Goal: Task Accomplishment & Management: Use online tool/utility

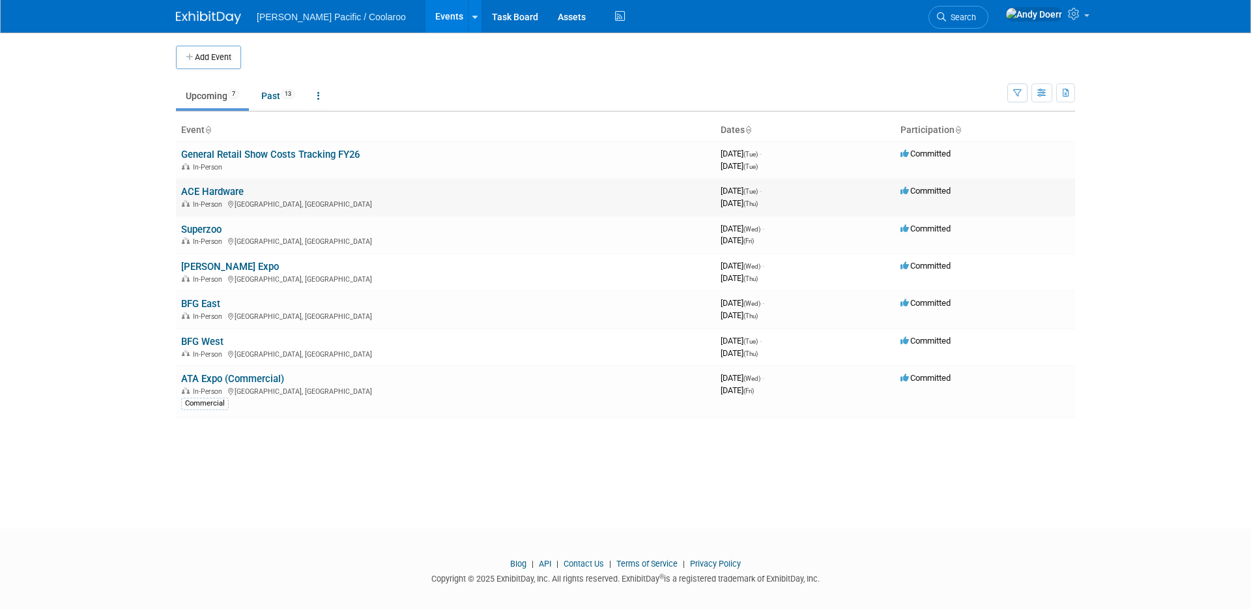
drag, startPoint x: 123, startPoint y: 196, endPoint x: 188, endPoint y: 188, distance: 66.4
click at [134, 194] on body "[PERSON_NAME] Pacific / Coolaroo Events Add Event Bulk Upload Events Shareable …" at bounding box center [625, 304] width 1251 height 609
click at [218, 187] on link "ACE Hardware" at bounding box center [212, 192] width 63 height 12
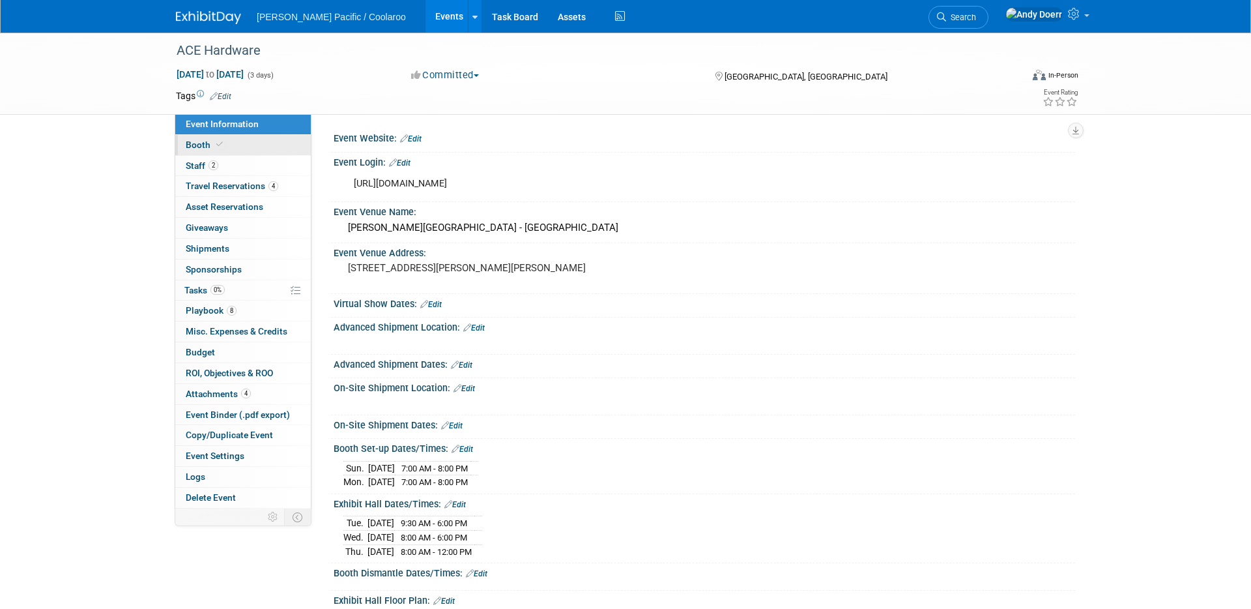
click at [249, 149] on link "Booth" at bounding box center [243, 145] width 136 height 20
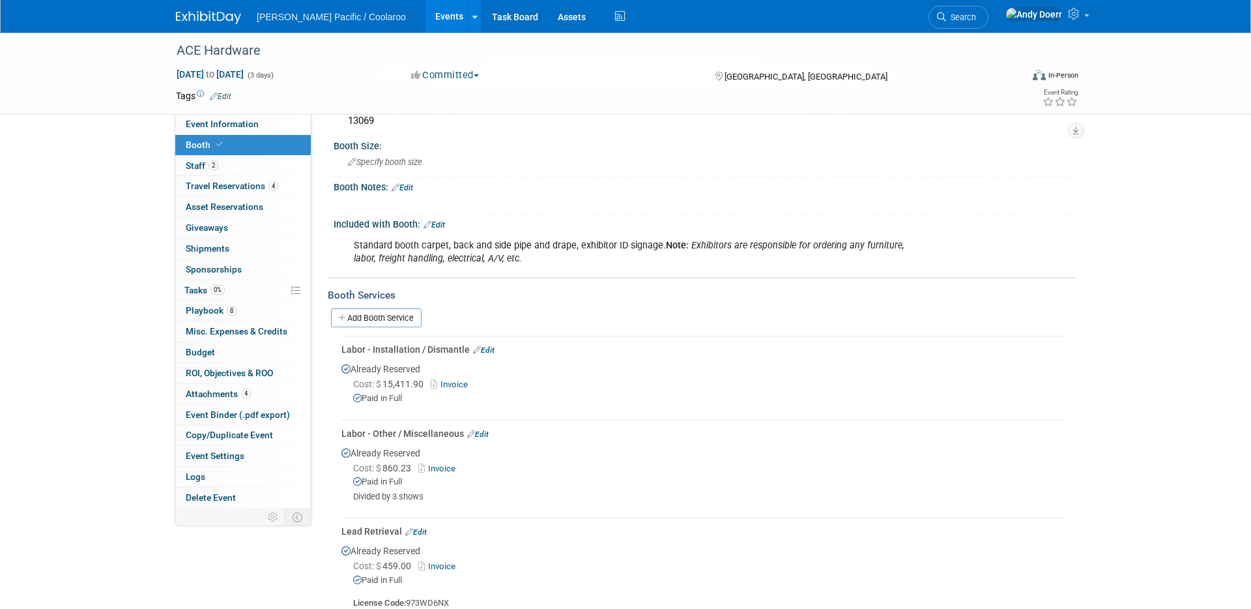
scroll to position [180, 0]
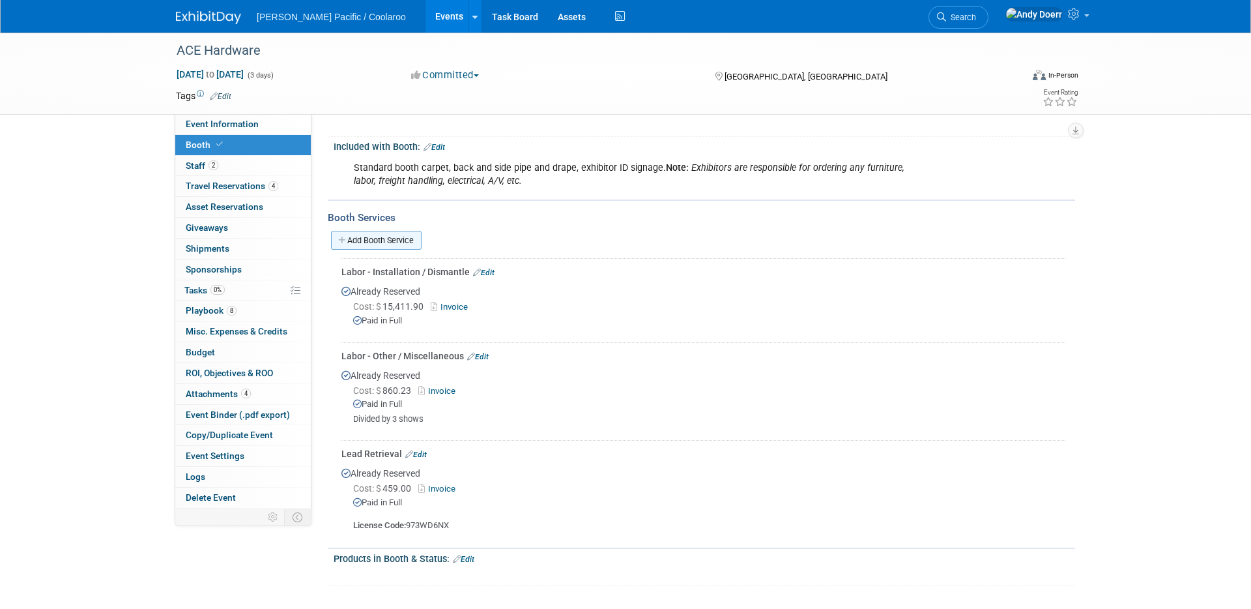
click at [400, 231] on link "Add Booth Service" at bounding box center [376, 240] width 91 height 19
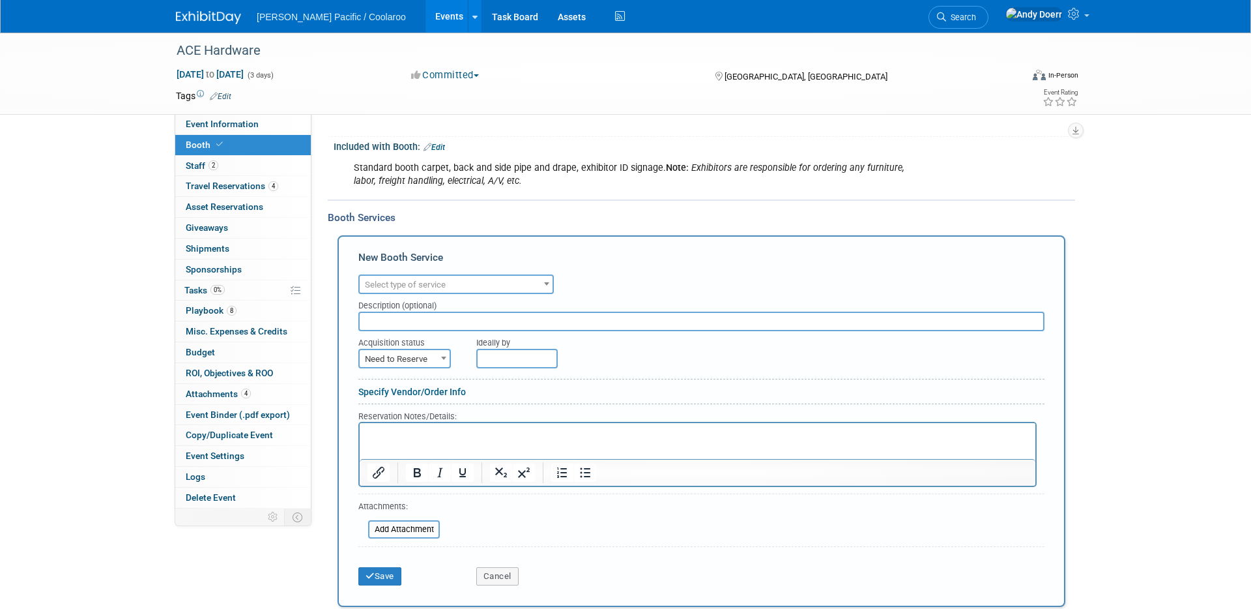
scroll to position [0, 0]
click at [480, 287] on span "Select type of service" at bounding box center [456, 285] width 193 height 18
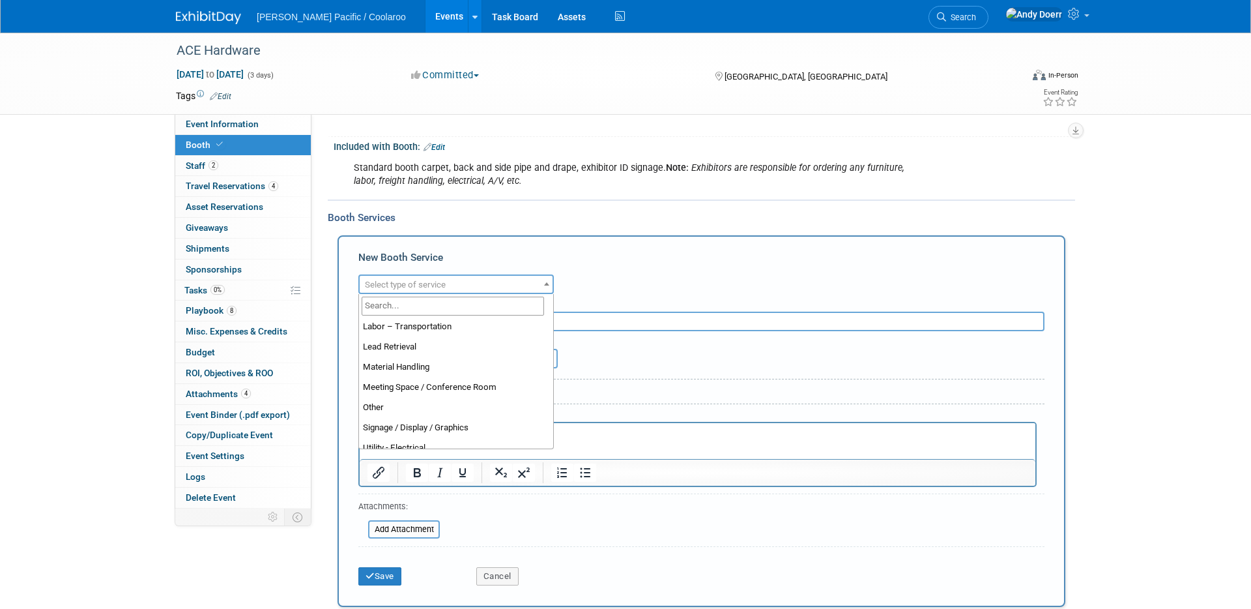
scroll to position [268, 0]
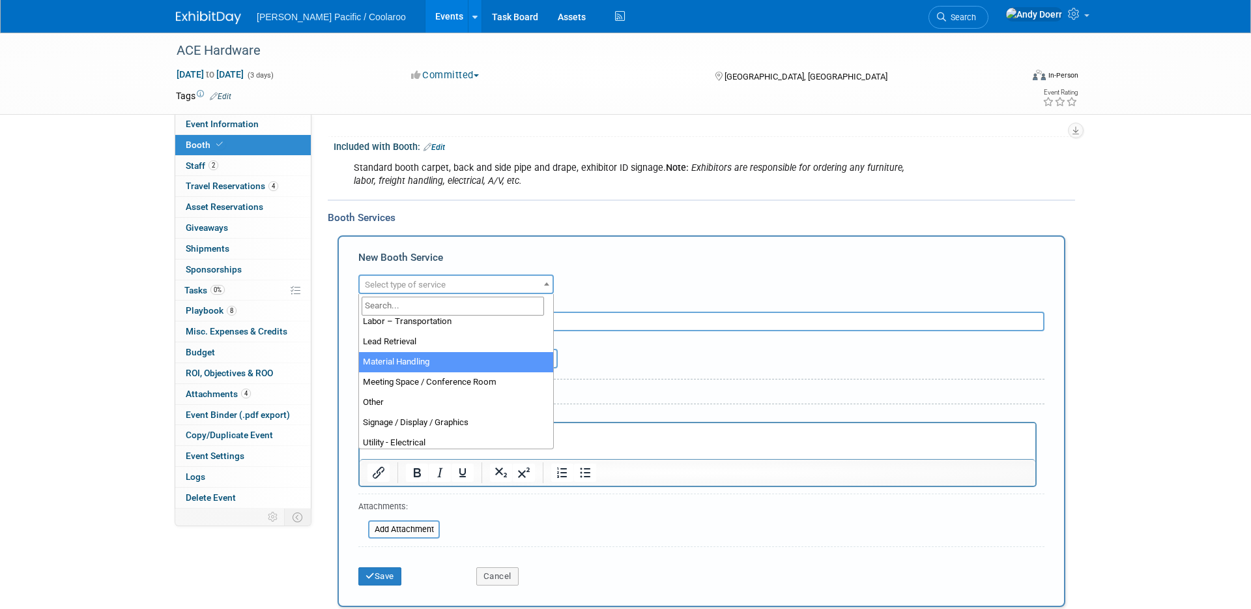
select select "10"
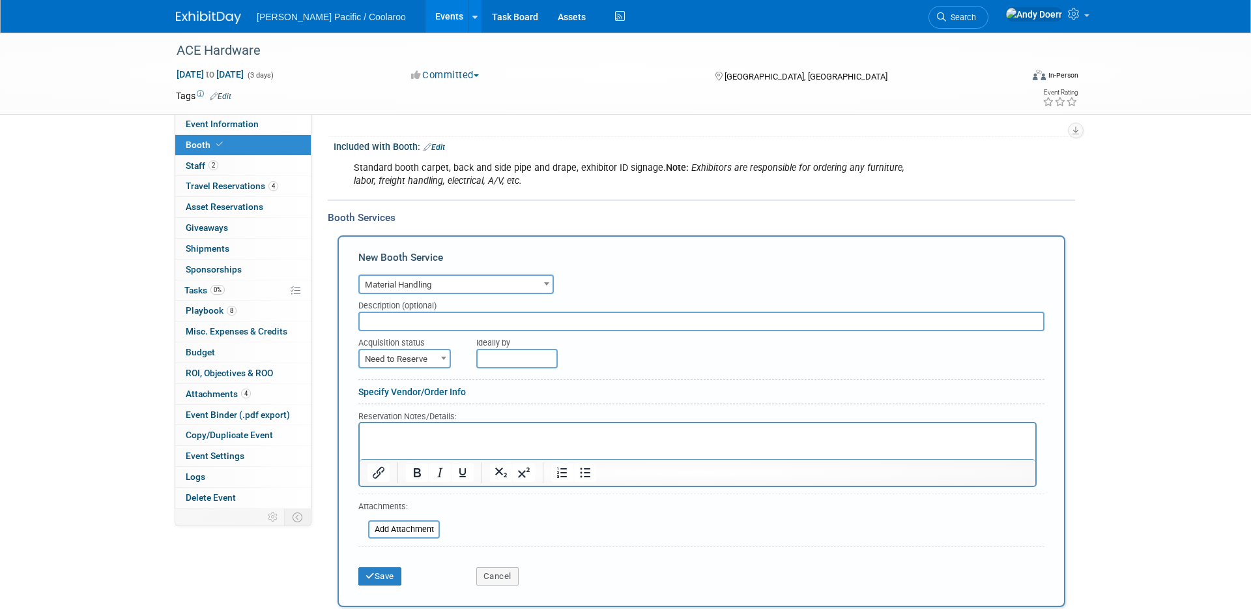
click at [424, 358] on span "Need to Reserve" at bounding box center [405, 359] width 90 height 18
select select "2"
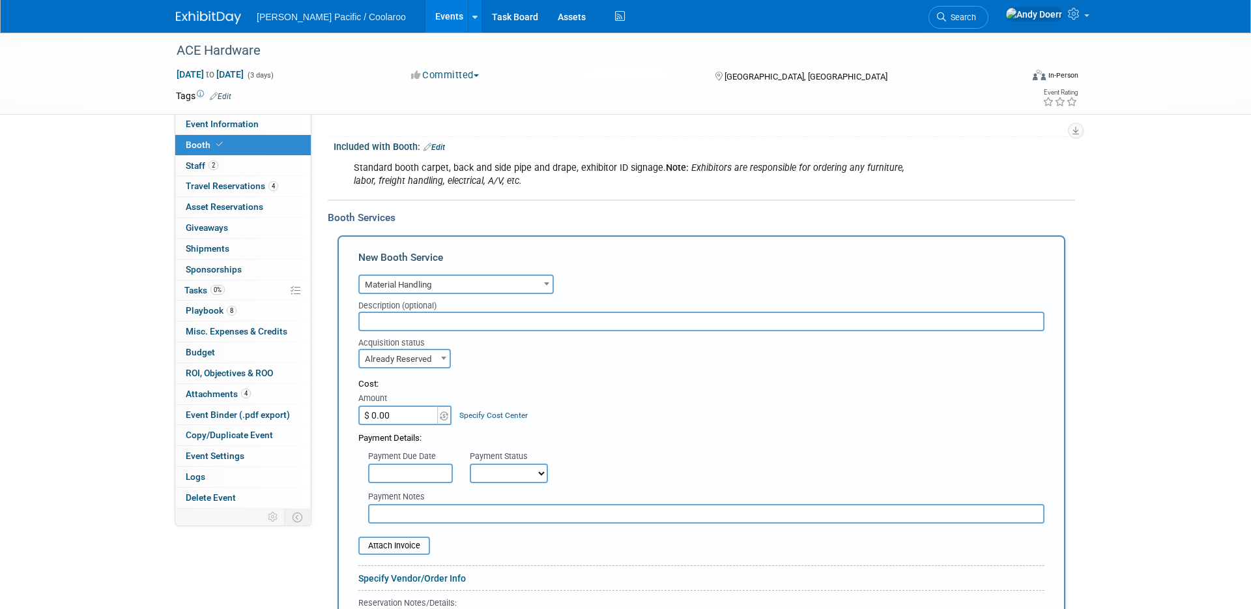
click at [415, 414] on input "$ 0.00" at bounding box center [398, 415] width 81 height 20
paste input "8,731.41"
type input "$ 8,731.41"
click at [586, 416] on div "Cost: Amount $ 8,731.41 Specify Cost Center Cost Center -- Not Specified --" at bounding box center [701, 402] width 686 height 48
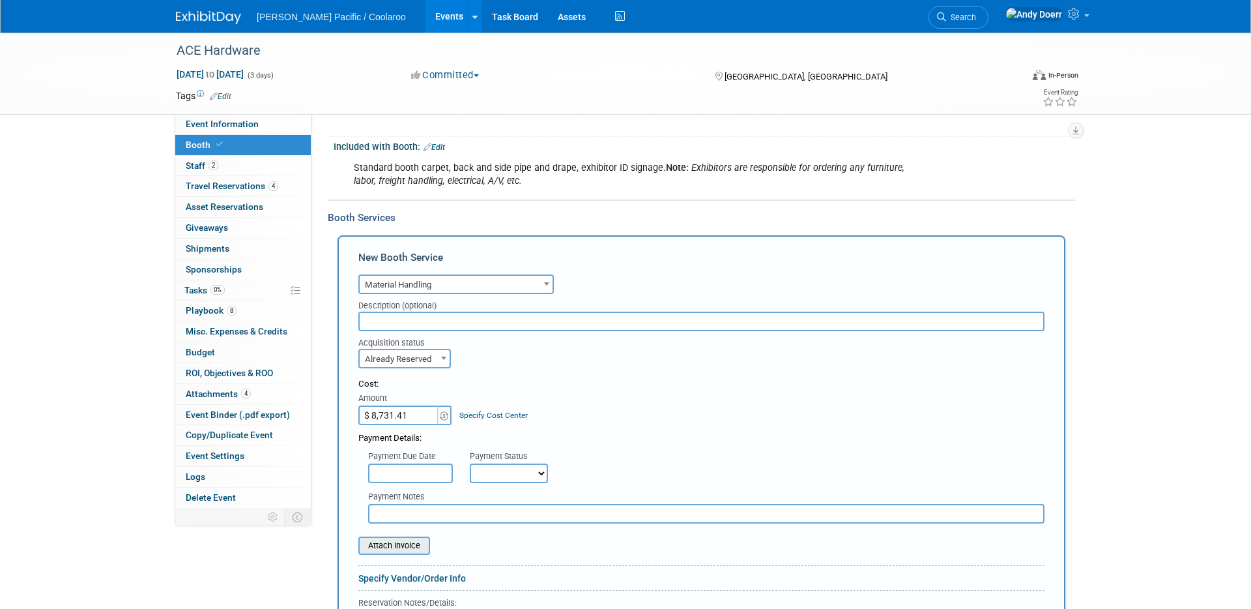
click at [402, 547] on input "file" at bounding box center [351, 546] width 155 height 16
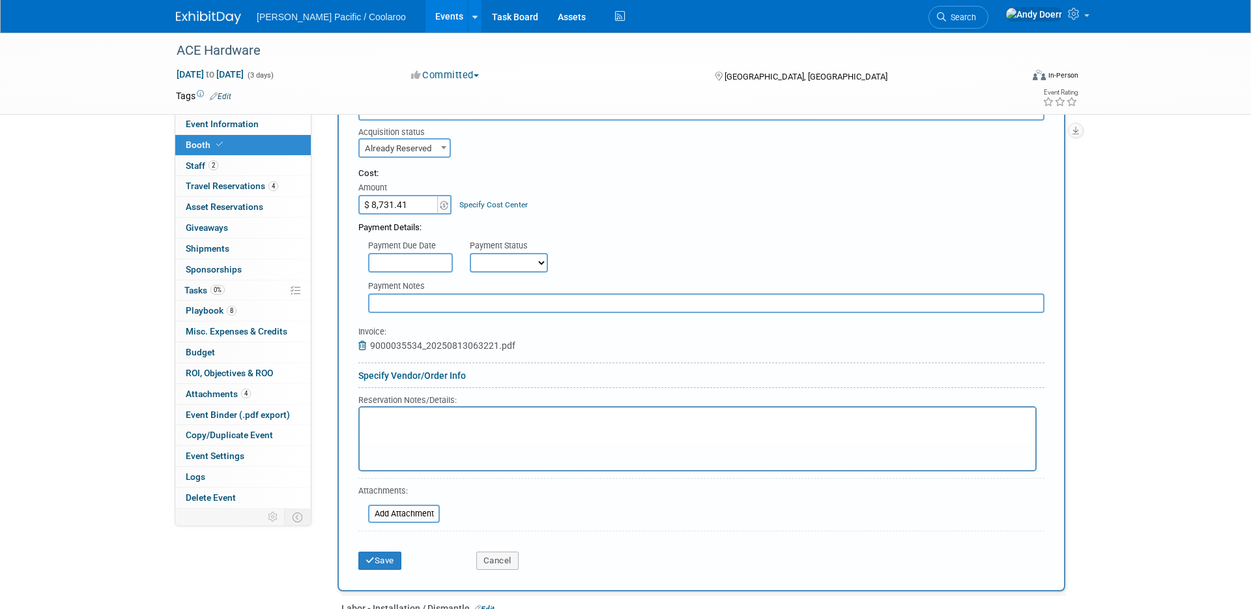
scroll to position [396, 0]
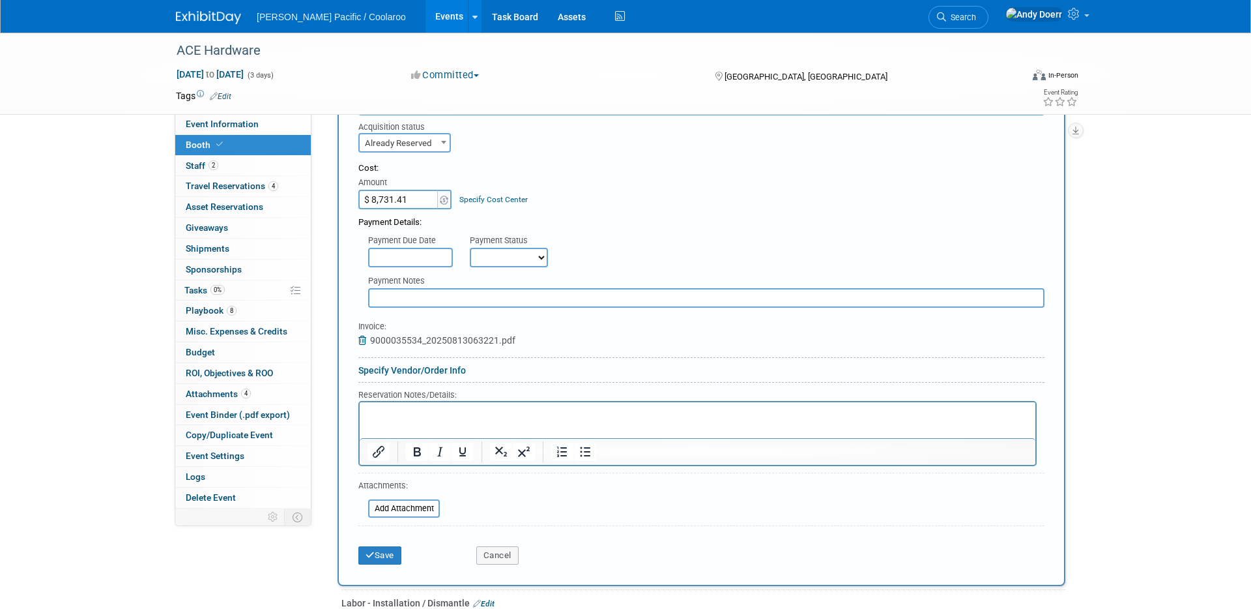
click at [527, 257] on select "Not Paid Yet Partially Paid Paid in Full" at bounding box center [509, 258] width 78 height 20
select select "1"
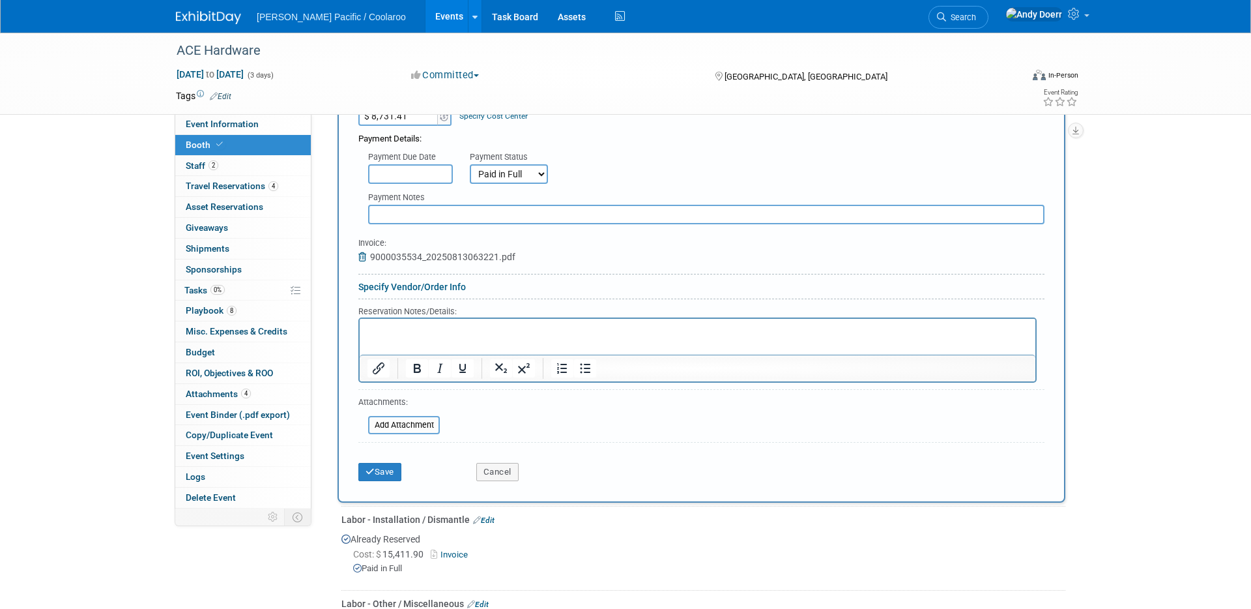
scroll to position [481, 0]
click at [385, 470] on button "Save" at bounding box center [379, 470] width 43 height 18
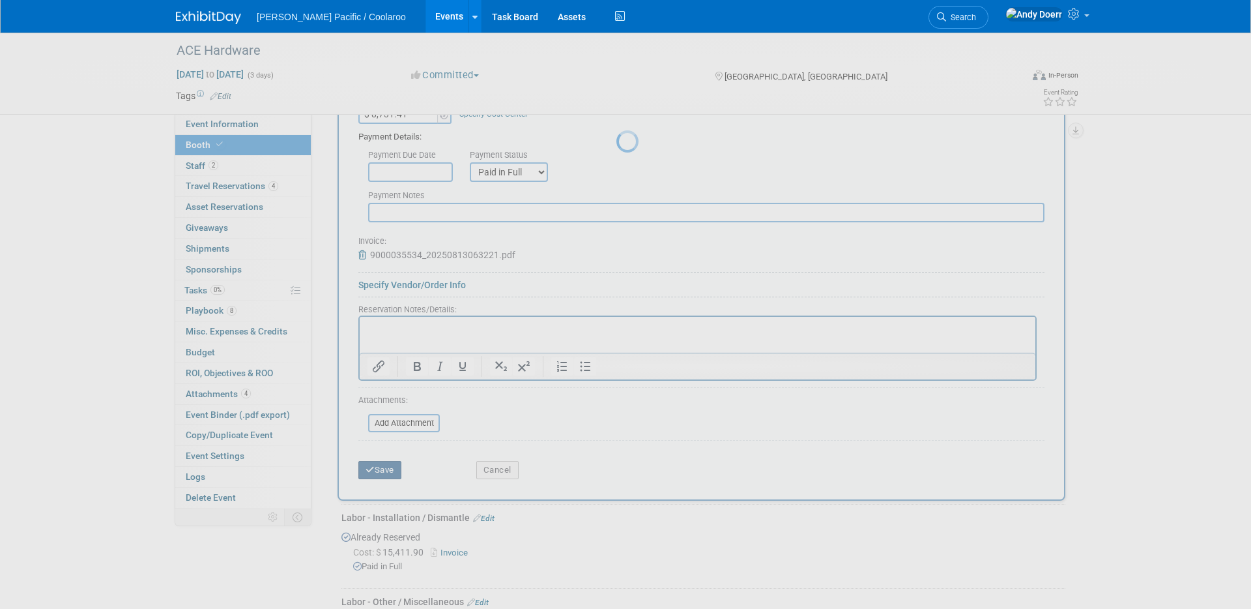
scroll to position [381, 0]
